Goal: Task Accomplishment & Management: Use online tool/utility

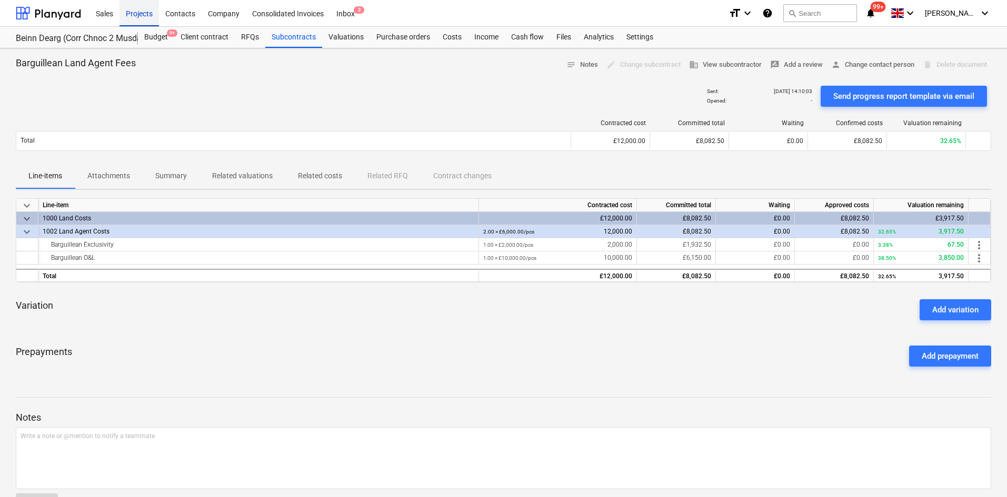
click at [135, 12] on div "Projects" at bounding box center [139, 12] width 39 height 27
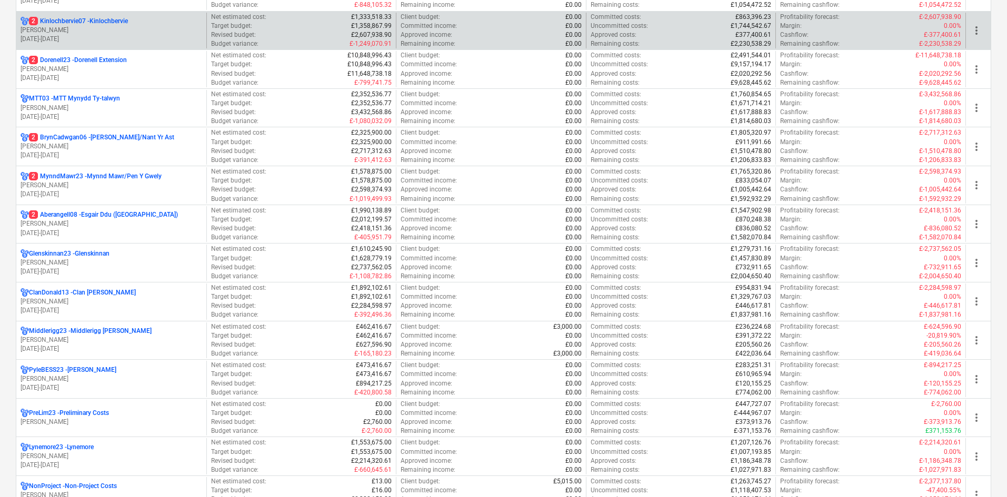
scroll to position [316, 0]
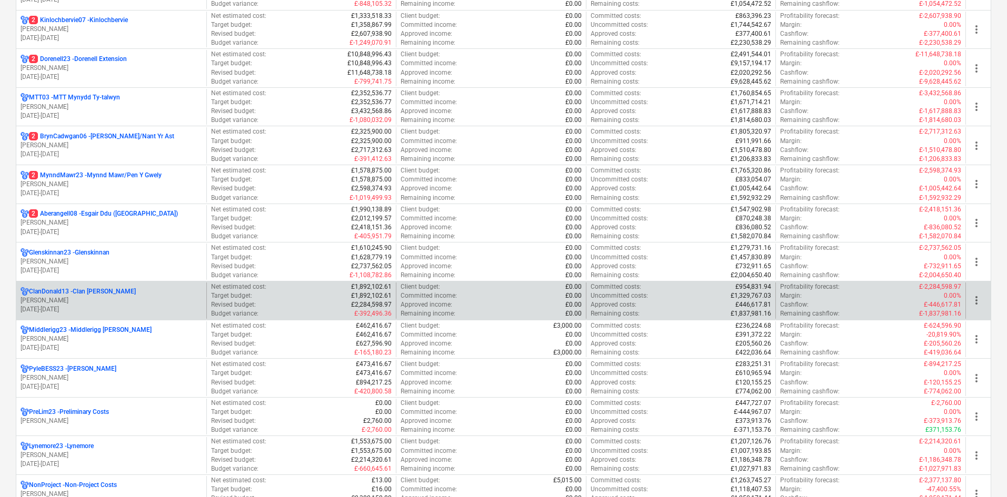
click at [113, 293] on div "ClanDonald13 - Clan [PERSON_NAME]" at bounding box center [112, 291] width 182 height 9
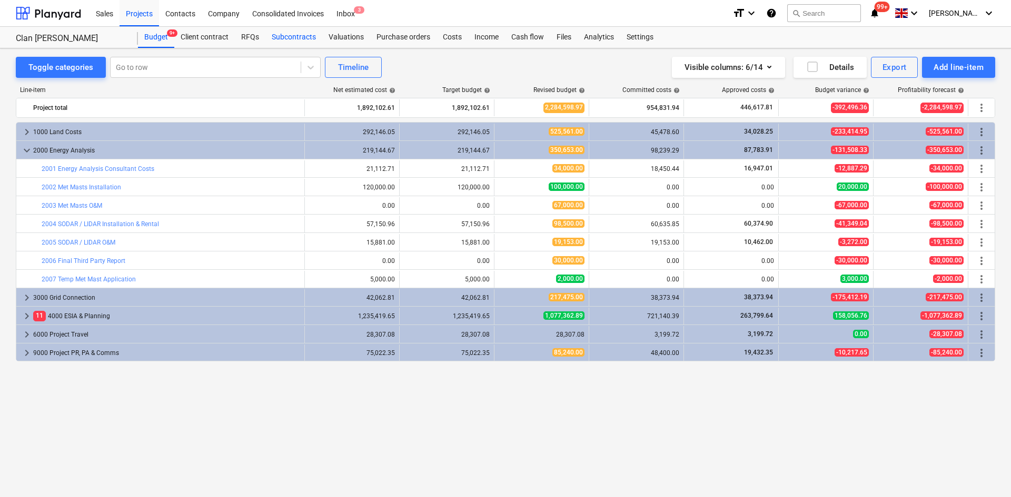
click at [276, 38] on div "Subcontracts" at bounding box center [293, 37] width 57 height 21
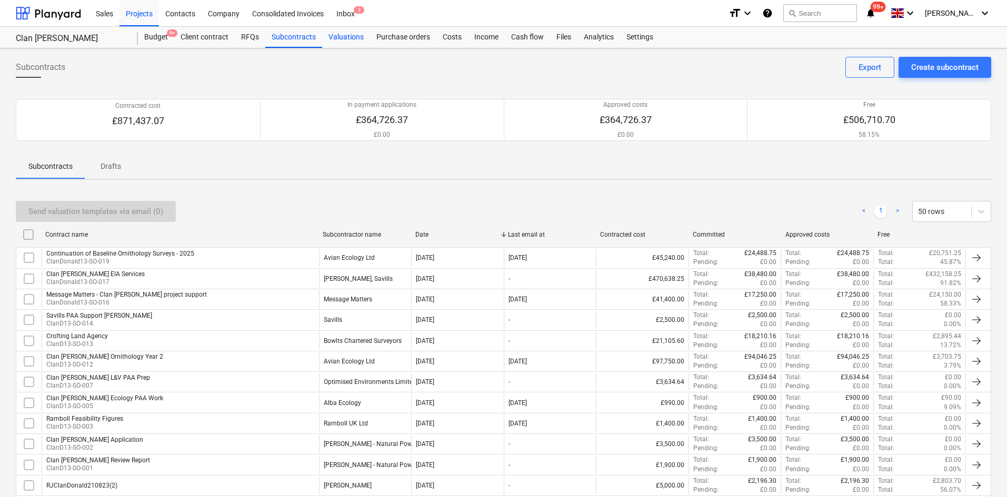
click at [342, 39] on div "Valuations" at bounding box center [346, 37] width 48 height 21
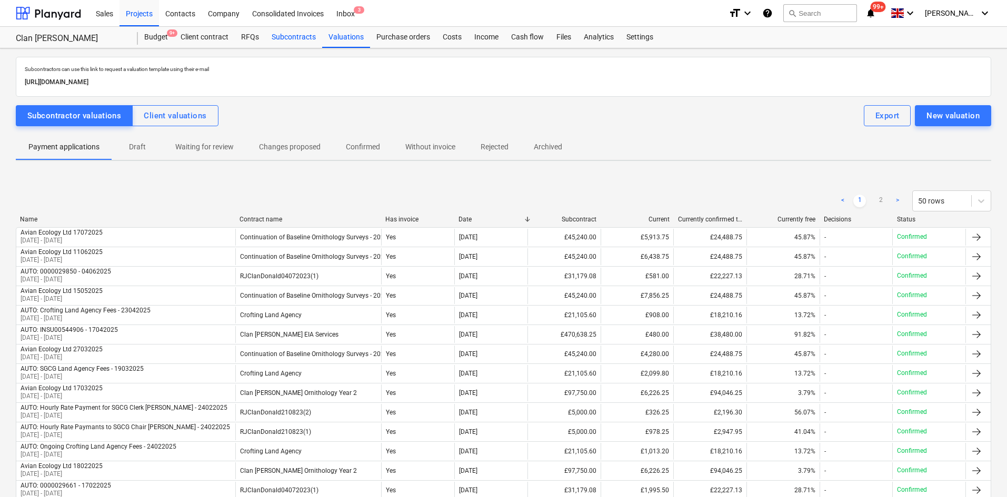
click at [289, 41] on div "Subcontracts" at bounding box center [293, 37] width 57 height 21
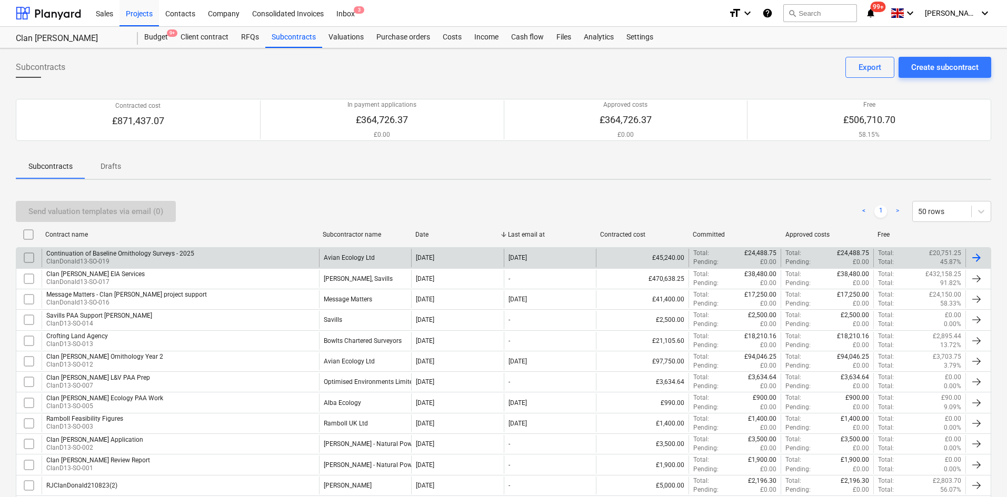
click at [370, 261] on div "Avian Ecology Ltd" at bounding box center [349, 257] width 51 height 7
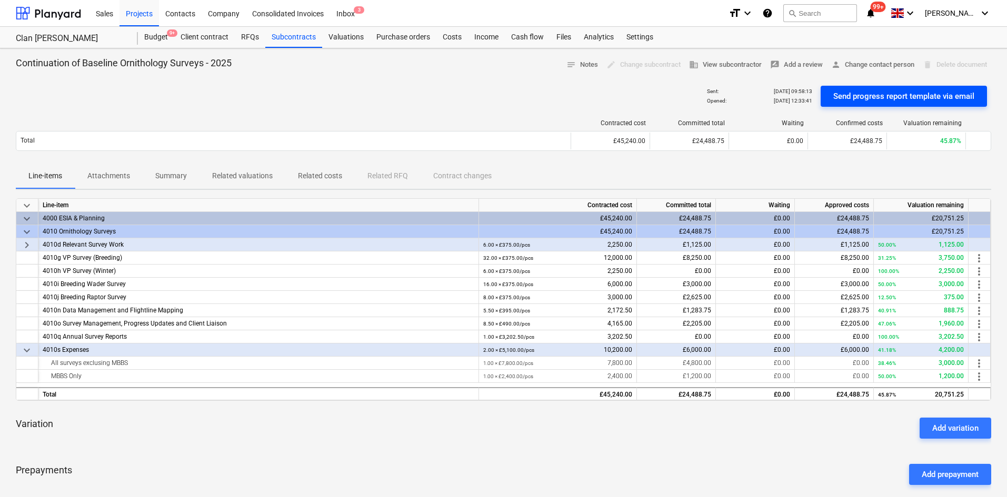
click at [868, 102] on div "Send progress report template via email" at bounding box center [903, 96] width 141 height 14
